Goal: Transaction & Acquisition: Subscribe to service/newsletter

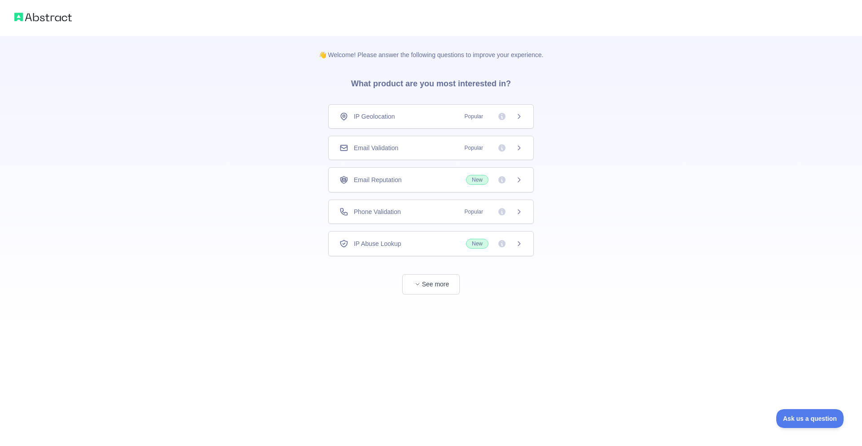
click at [449, 115] on div "IP Geolocation Popular" at bounding box center [431, 116] width 183 height 9
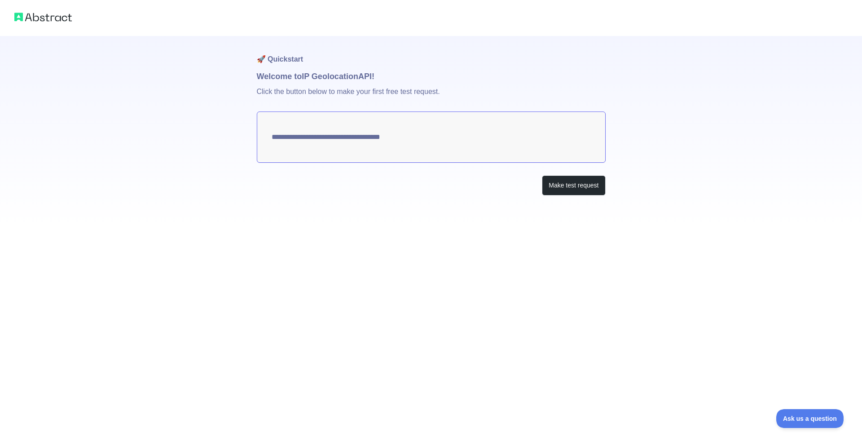
type textarea "**********"
drag, startPoint x: 505, startPoint y: 144, endPoint x: 519, endPoint y: 143, distance: 13.9
click at [519, 143] on textarea "**********" at bounding box center [431, 136] width 349 height 51
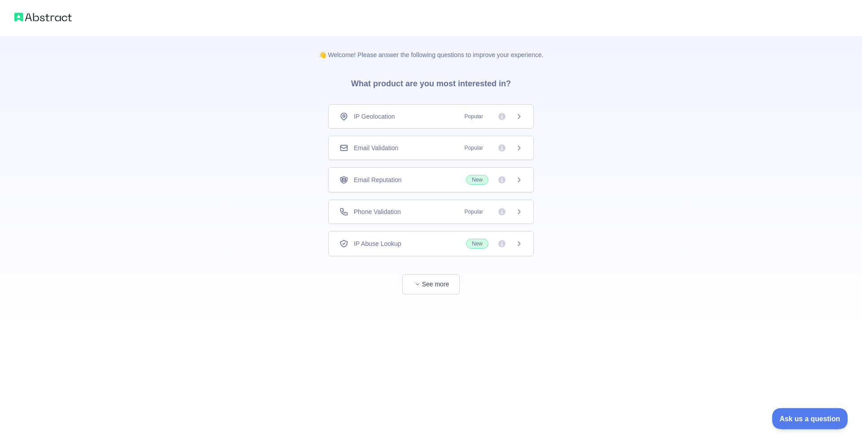
click at [816, 420] on span "Ask us a question" at bounding box center [805, 417] width 67 height 6
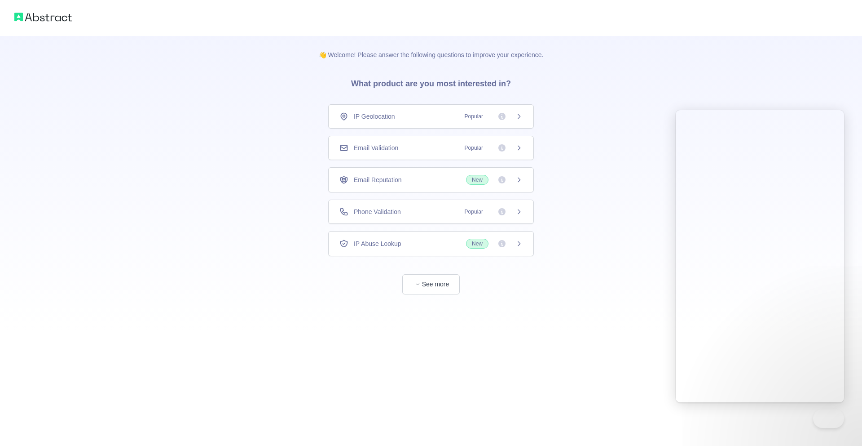
click at [578, 332] on div "👋 Welcome! Please answer the following questions to improve your experience. Wh…" at bounding box center [431, 223] width 862 height 446
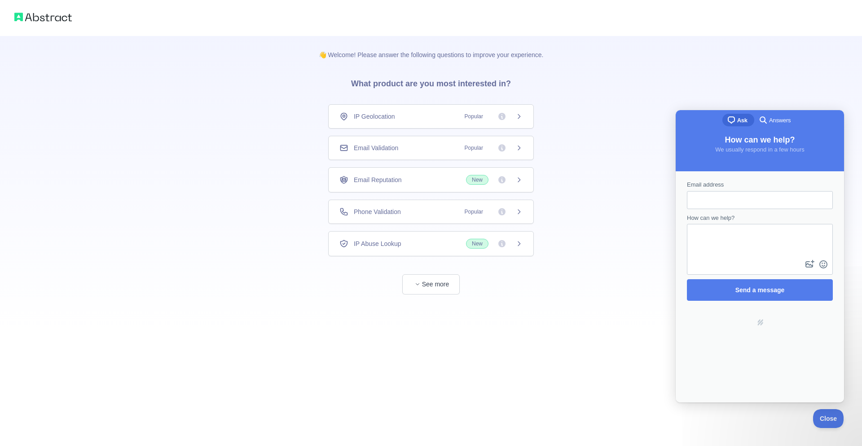
click at [231, 252] on div "👋 Welcome! Please answer the following questions to improve your experience. Wh…" at bounding box center [431, 165] width 862 height 330
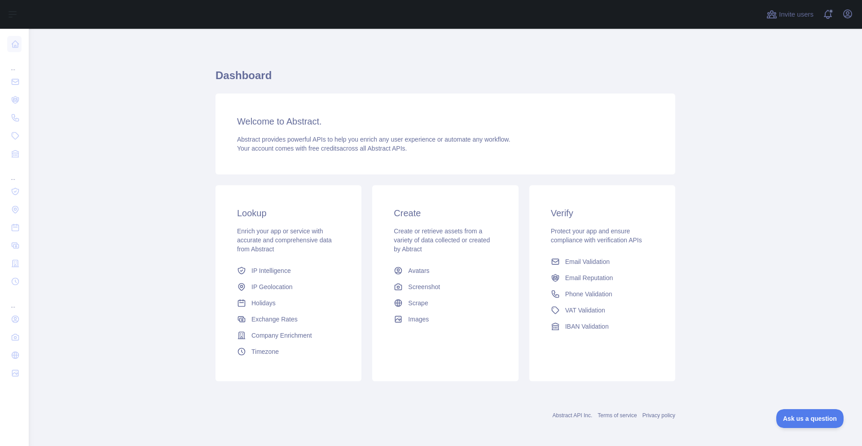
click at [435, 229] on span "Create or retrieve assets from a variety of data collected or created by Abtract" at bounding box center [442, 239] width 96 height 25
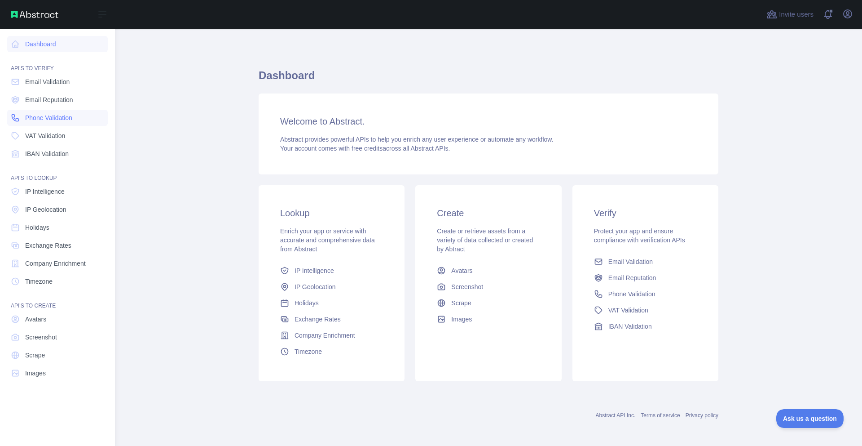
click at [69, 115] on span "Phone Validation" at bounding box center [48, 117] width 47 height 9
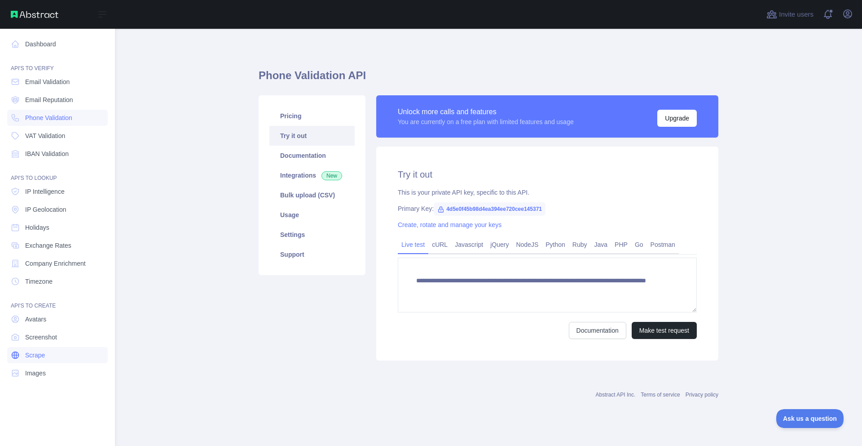
click at [61, 360] on link "Scrape" at bounding box center [57, 355] width 101 height 16
click at [38, 226] on span "Holidays" at bounding box center [37, 227] width 24 height 9
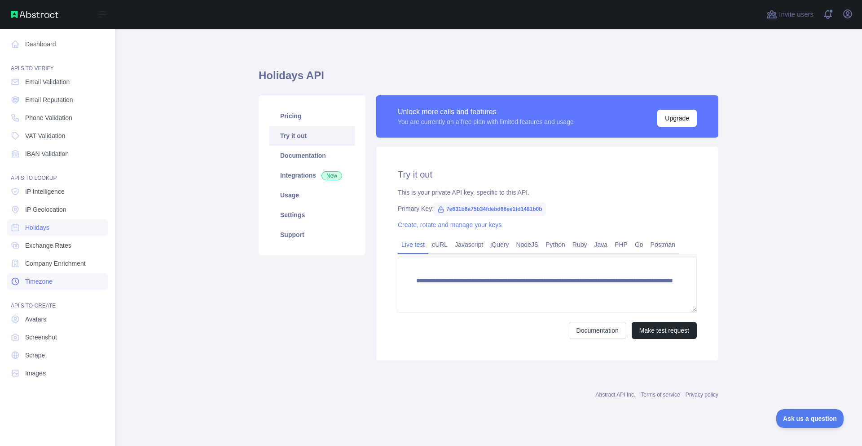
click at [35, 275] on link "Timezone" at bounding box center [57, 281] width 101 height 16
click at [37, 330] on link "Screenshot" at bounding box center [57, 337] width 101 height 16
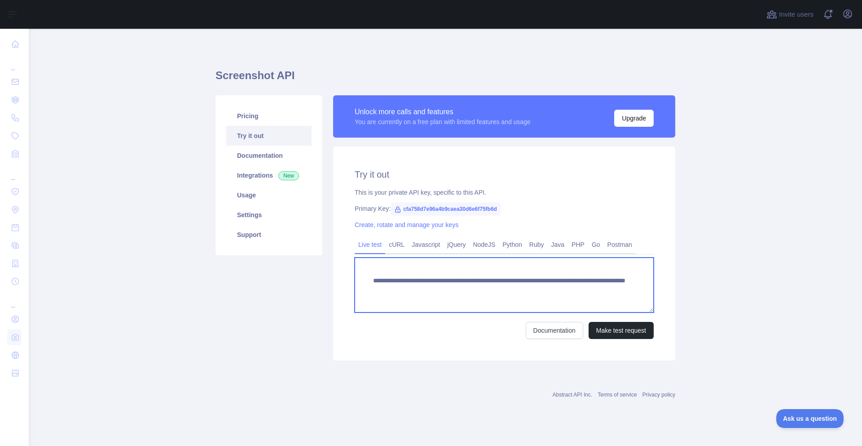
click at [517, 283] on textarea "**********" at bounding box center [504, 284] width 299 height 55
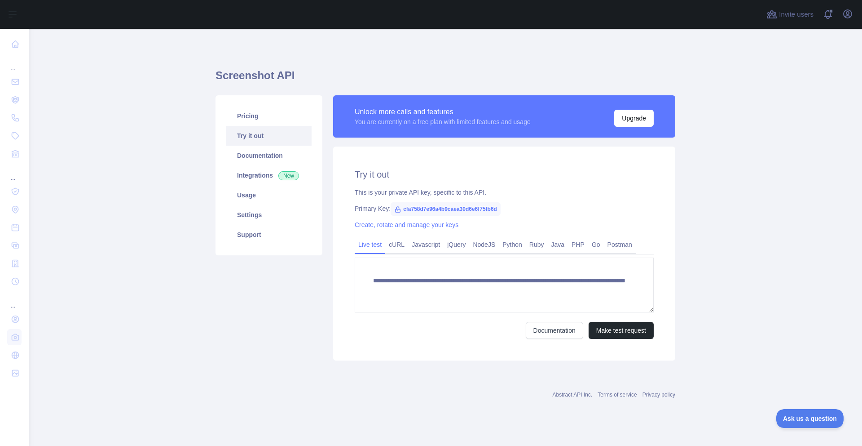
click at [172, 88] on main "**********" at bounding box center [446, 237] width 834 height 417
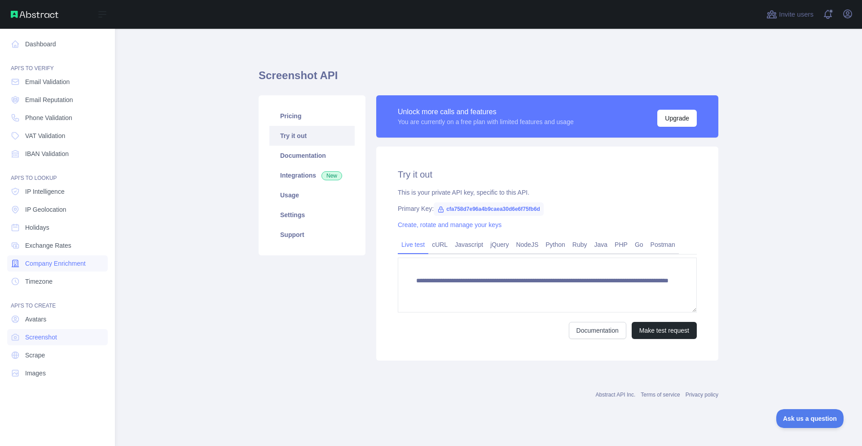
click at [58, 263] on span "Company Enrichment" at bounding box center [55, 263] width 61 height 9
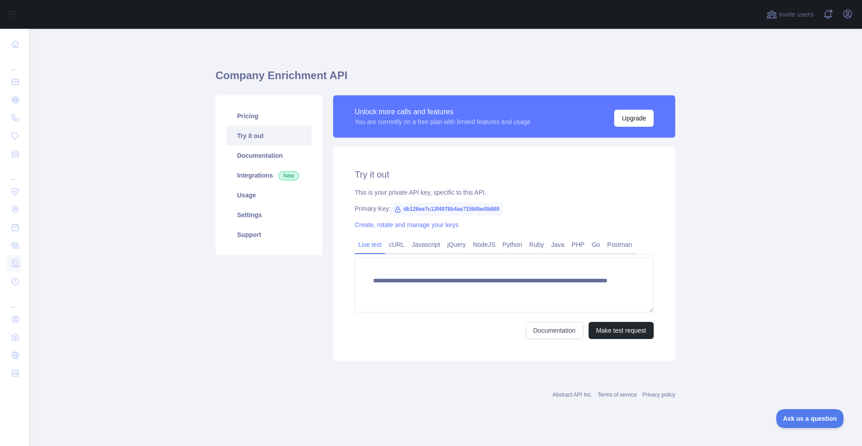
click at [477, 208] on span "db126ee7c13f4978b4ae71584be0b869" at bounding box center [447, 208] width 112 height 13
click at [456, 212] on span "db126ee7c13f4978b4ae71584be0b869" at bounding box center [447, 208] width 112 height 13
click at [395, 208] on icon at bounding box center [397, 209] width 7 height 7
click at [411, 207] on span "db126ee7c13f4978b4ae71584be0b869" at bounding box center [447, 208] width 112 height 13
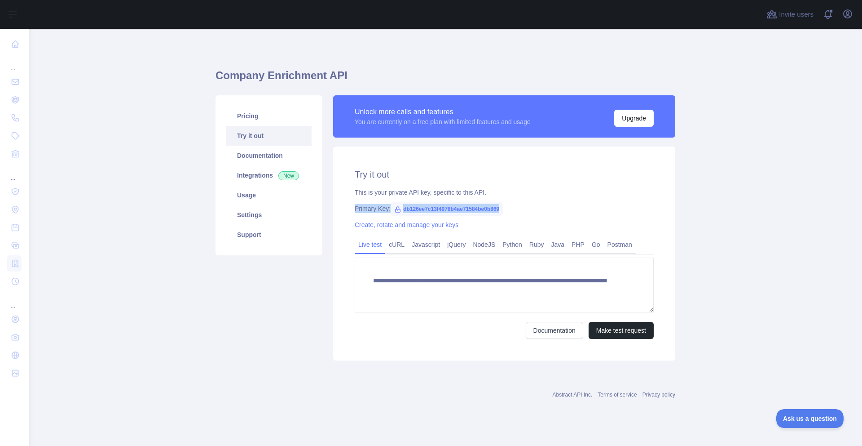
click at [411, 207] on span "db126ee7c13f4978b4ae71584be0b869" at bounding box center [447, 208] width 112 height 13
click at [442, 206] on span "db126ee7c13f4978b4ae71584be0b869" at bounding box center [447, 208] width 112 height 13
click at [499, 245] on link "NodeJS" at bounding box center [484, 244] width 30 height 14
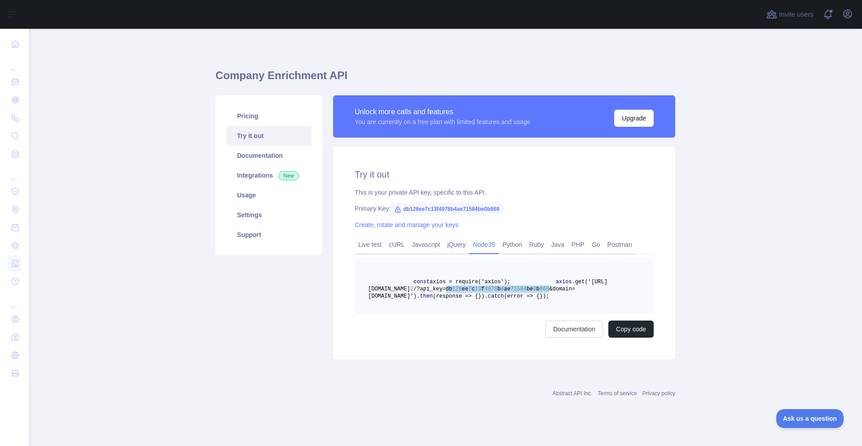
drag, startPoint x: 409, startPoint y: 301, endPoint x: 496, endPoint y: 296, distance: 86.9
click at [495, 296] on span "axios .get('[URL][DOMAIN_NAME] 2 /?api_key=db 126 ee 7 c 13 f 4978 b 4 ae 71584…" at bounding box center [487, 289] width 239 height 21
copy span "db 126 ee 7 c 13 f 4978 b 4 ae 71584 be 0 b 869"
click at [503, 303] on pre "const axios = require('axios'); axios .get('[URL][DOMAIN_NAME] 2 /?api_key=db 1…" at bounding box center [504, 285] width 299 height 56
drag, startPoint x: 447, startPoint y: 287, endPoint x: 554, endPoint y: 297, distance: 108.3
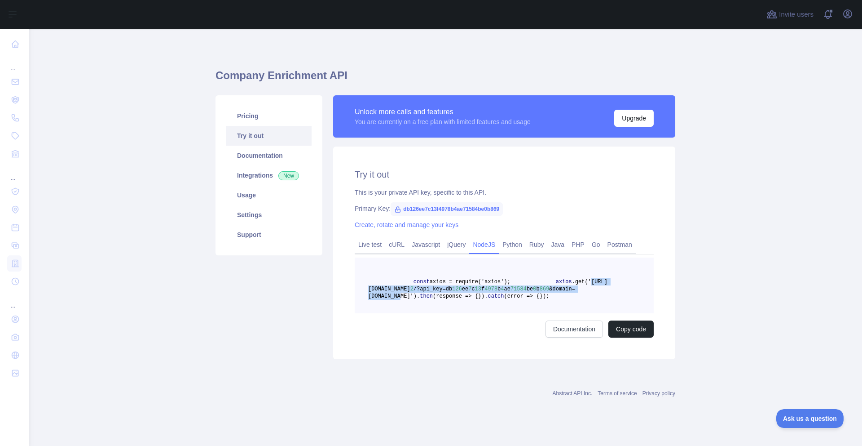
click at [554, 297] on span "axios .get('[URL][DOMAIN_NAME] 2 /?api_key=db 126 ee 7 c 13 f 4978 b 4 ae 71584…" at bounding box center [487, 289] width 239 height 21
copy span "[URL][DOMAIN_NAME] 2 /?api_key=db 126 ee 7 c 13 f 4978 b 4 ae 71584 be 0 b 869 …"
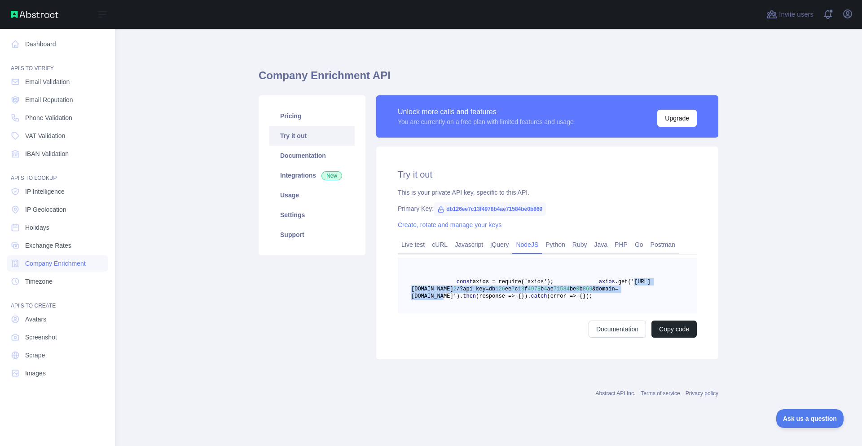
click at [39, 11] on img at bounding box center [35, 14] width 48 height 7
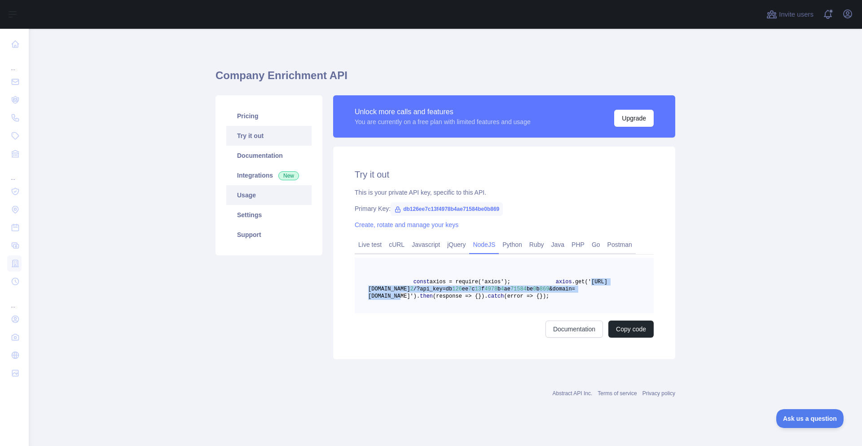
click at [281, 190] on link "Usage" at bounding box center [268, 195] width 85 height 20
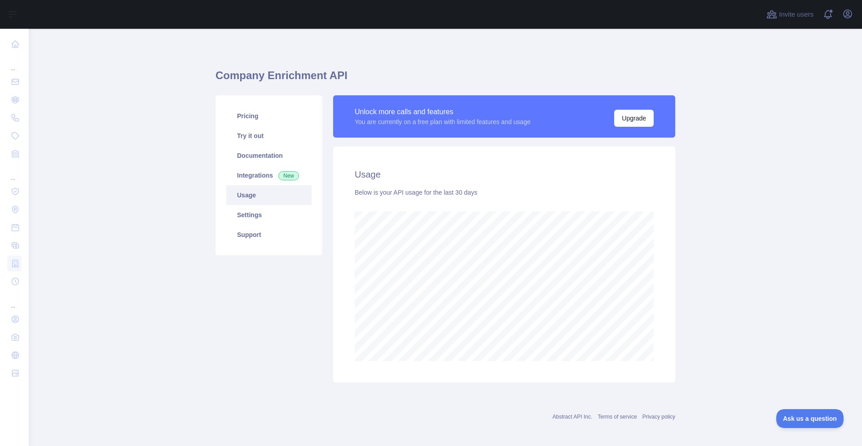
scroll to position [417, 827]
click at [650, 117] on div "Unlock more calls and features You are currently on a free plan with limited fe…" at bounding box center [504, 116] width 342 height 42
click at [629, 116] on button "Upgrade" at bounding box center [635, 118] width 40 height 17
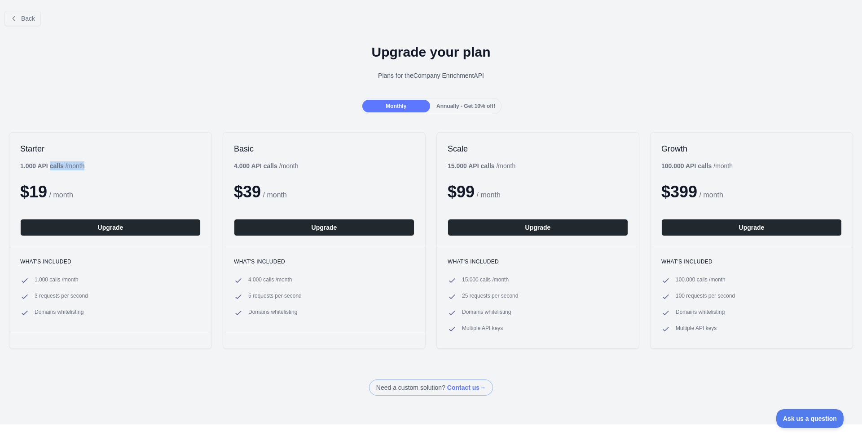
drag, startPoint x: 51, startPoint y: 162, endPoint x: 135, endPoint y: 165, distance: 84.1
click at [135, 165] on div "Starter 1.000 API calls / month $ 19 / month Upgrade" at bounding box center [110, 190] width 202 height 114
click at [298, 161] on div "4.000 API calls / month" at bounding box center [266, 165] width 64 height 9
click at [862, 155] on div "Back Upgrade your plan Plans for the Company Enrichment API Monthly Annually - …" at bounding box center [431, 223] width 862 height 446
drag, startPoint x: 674, startPoint y: 183, endPoint x: 645, endPoint y: 183, distance: 29.2
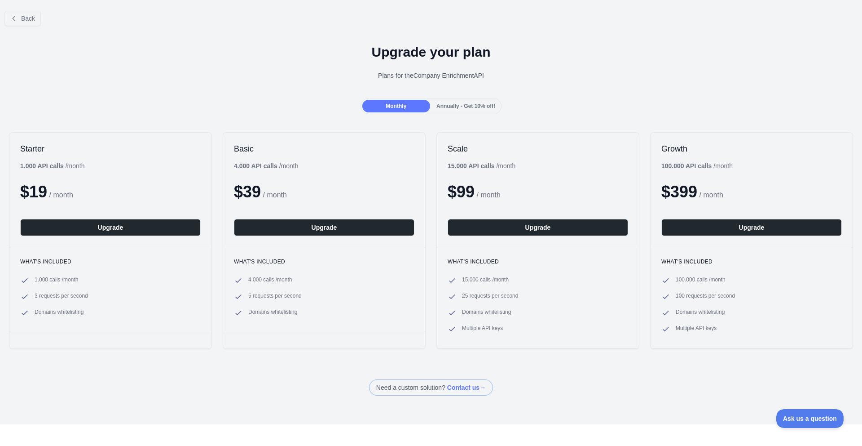
click at [651, 183] on div "Growth 100.000 API calls / month $ 399 / month Upgrade" at bounding box center [752, 190] width 202 height 114
drag, startPoint x: 657, startPoint y: 173, endPoint x: 672, endPoint y: 172, distance: 15.3
click at [672, 172] on div "Growth 100.000 API calls / month $ 399 / month Upgrade" at bounding box center [752, 190] width 202 height 114
drag, startPoint x: 671, startPoint y: 276, endPoint x: 700, endPoint y: 307, distance: 42.6
click at [699, 308] on ul "100.000 calls / month 100 requests per second Domains whitelisting Multiple API…" at bounding box center [752, 304] width 181 height 57
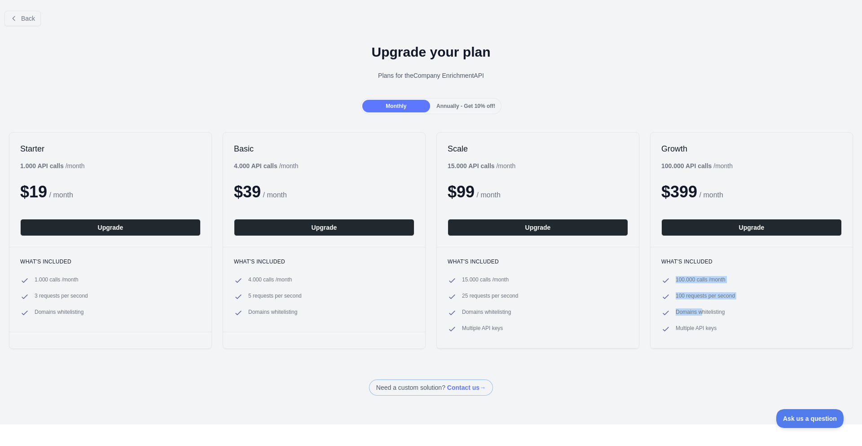
click at [707, 298] on span "100 requests per second" at bounding box center [705, 296] width 59 height 9
drag, startPoint x: 710, startPoint y: 292, endPoint x: 677, endPoint y: 291, distance: 32.8
click at [677, 291] on ul "100.000 calls / month 100 requests per second Domains whitelisting Multiple API…" at bounding box center [752, 304] width 181 height 57
drag, startPoint x: 736, startPoint y: 296, endPoint x: 691, endPoint y: 301, distance: 44.7
click at [691, 301] on ul "100.000 calls / month 100 requests per second Domains whitelisting Multiple API…" at bounding box center [752, 304] width 181 height 57
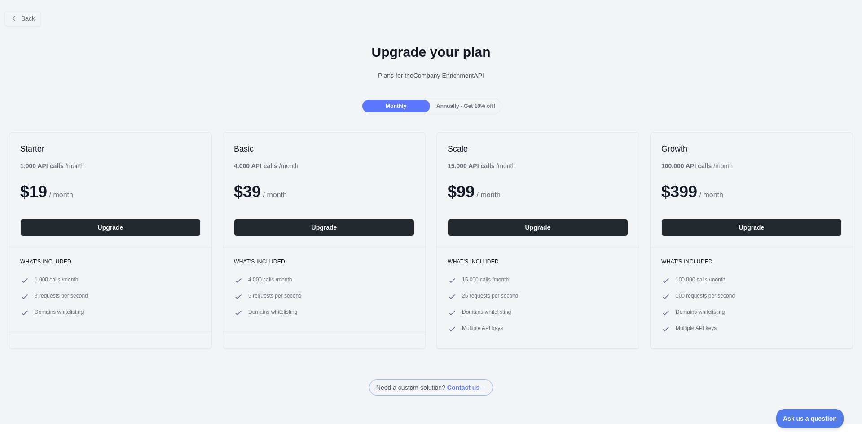
click at [696, 298] on span "100 requests per second" at bounding box center [705, 296] width 59 height 9
drag, startPoint x: 676, startPoint y: 293, endPoint x: 719, endPoint y: 292, distance: 42.7
click at [719, 292] on span "100 requests per second" at bounding box center [705, 296] width 59 height 9
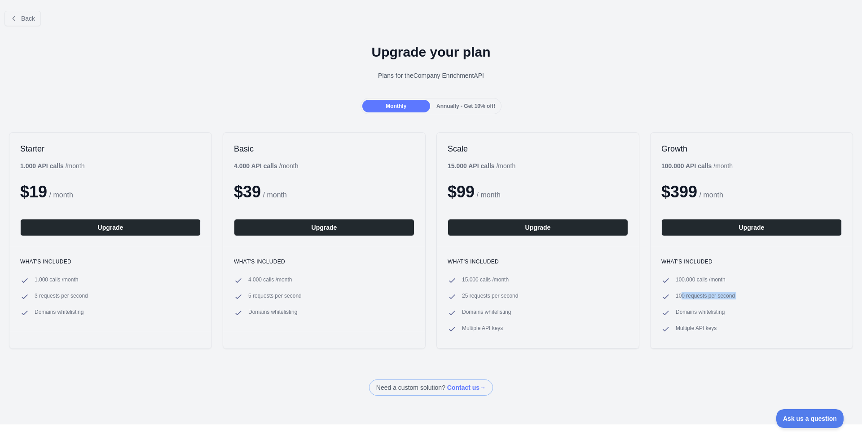
click at [736, 293] on li "100 requests per second" at bounding box center [752, 296] width 181 height 9
drag, startPoint x: 674, startPoint y: 314, endPoint x: 734, endPoint y: 314, distance: 59.3
click at [734, 314] on li "Domains whitelisting" at bounding box center [752, 312] width 181 height 9
drag, startPoint x: 730, startPoint y: 314, endPoint x: 665, endPoint y: 313, distance: 64.3
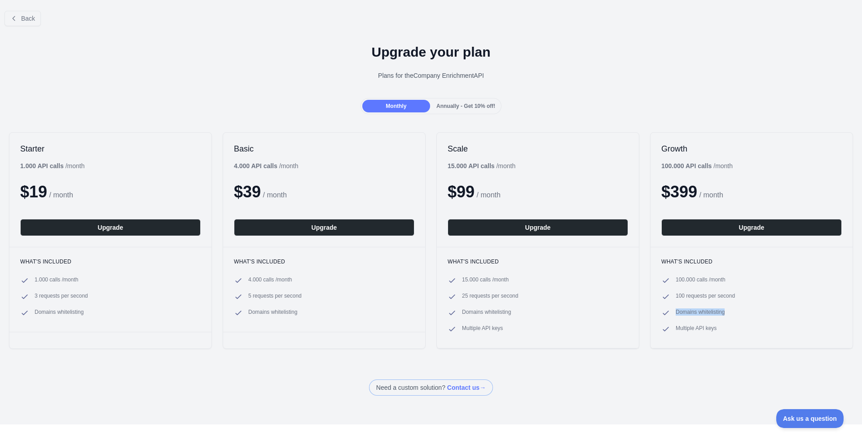
click at [665, 313] on li "Domains whitelisting" at bounding box center [752, 312] width 181 height 9
click at [673, 345] on div "What's included 100.000 calls / month 100 requests per second Domains whitelist…" at bounding box center [752, 297] width 202 height 101
drag, startPoint x: 674, startPoint y: 330, endPoint x: 734, endPoint y: 323, distance: 60.1
click at [734, 323] on ul "100.000 calls / month 100 requests per second Domains whitelisting Multiple API…" at bounding box center [752, 304] width 181 height 57
click at [735, 337] on div "What's included 100.000 calls / month 100 requests per second Domains whitelist…" at bounding box center [752, 297] width 202 height 101
